Goal: Information Seeking & Learning: Learn about a topic

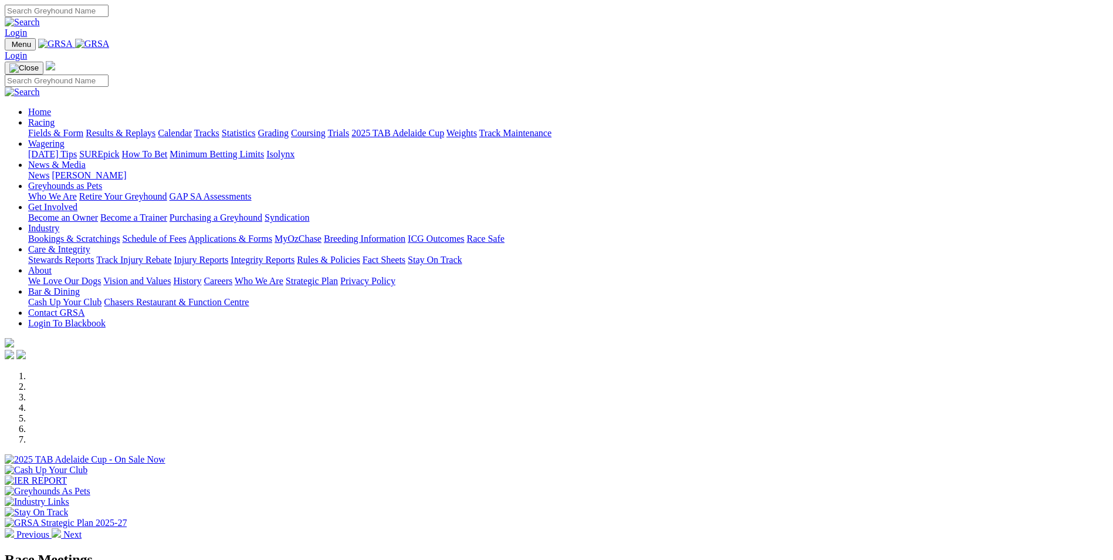
click at [86, 160] on link "News & Media" at bounding box center [56, 165] width 57 height 10
click at [49, 170] on link "News" at bounding box center [38, 175] width 21 height 10
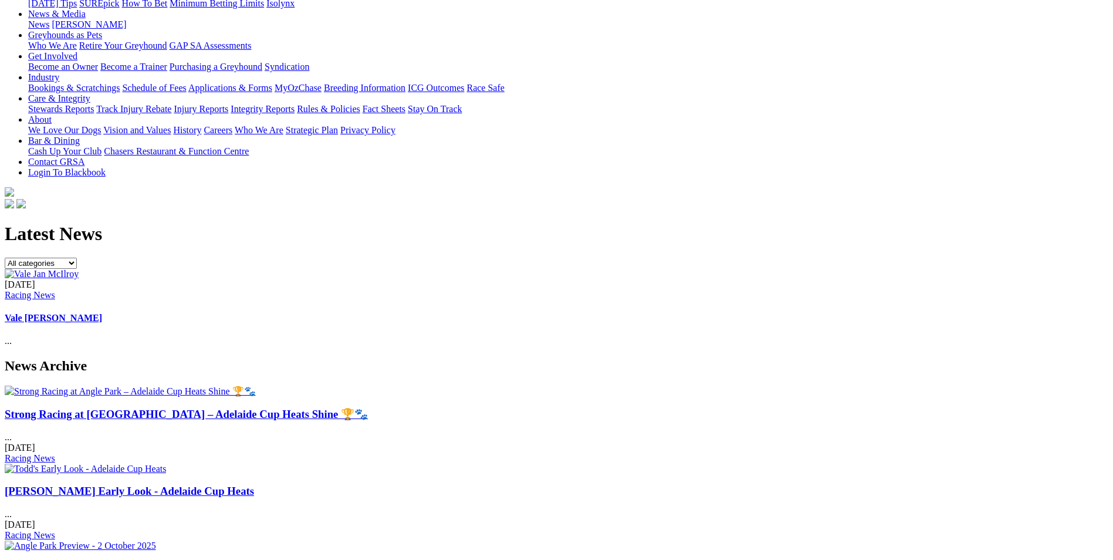
scroll to position [179, 0]
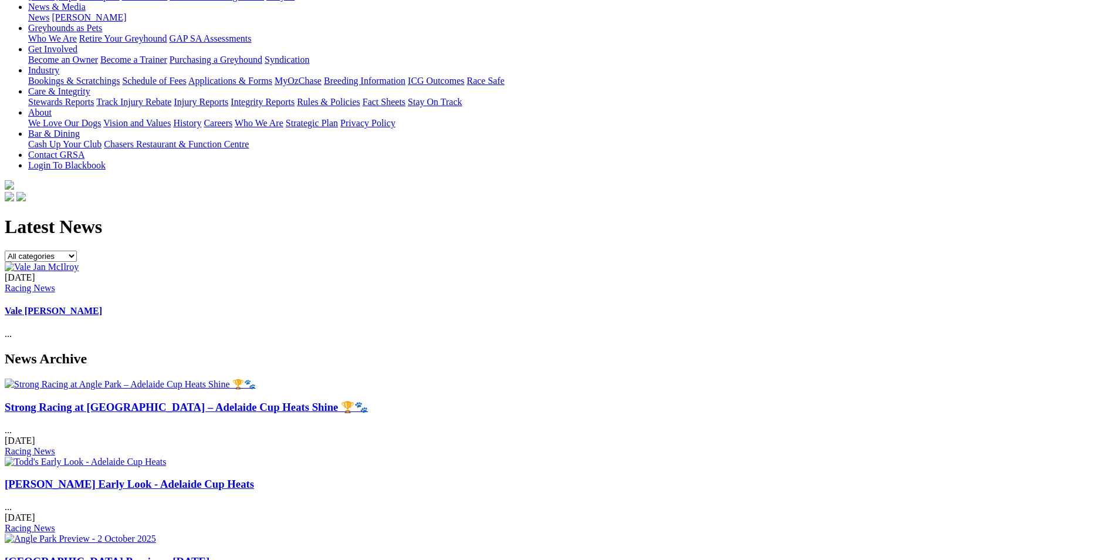
click at [251, 401] on link "Strong Racing at [GEOGRAPHIC_DATA] – Adelaide Cup Heats Shine 🏆🐾" at bounding box center [186, 407] width 363 height 12
